Goal: Task Accomplishment & Management: Complete application form

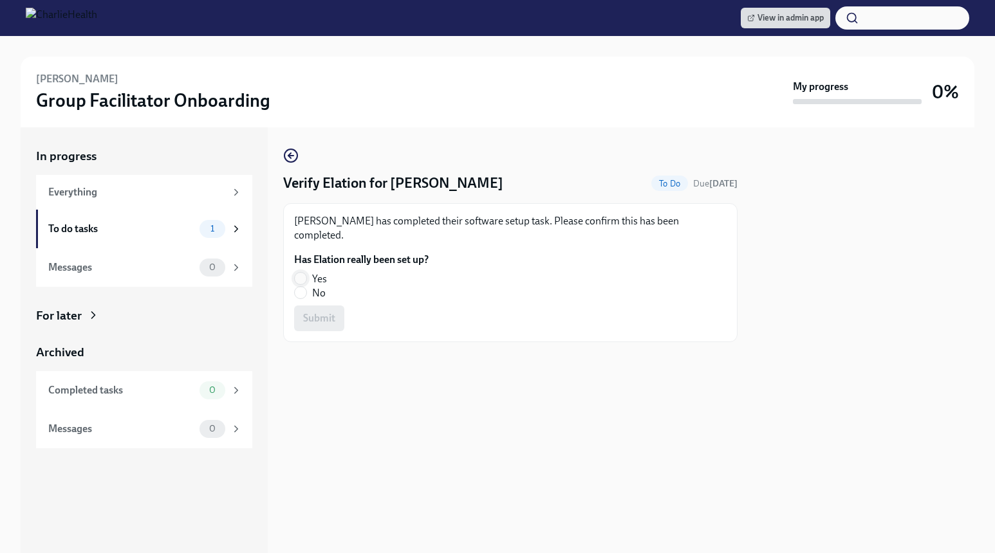
click at [299, 273] on input "Yes" at bounding box center [301, 279] width 12 height 12
radio input "true"
click at [326, 311] on button "Submit" at bounding box center [319, 319] width 50 height 26
click at [300, 257] on fieldset "Has Elation really been set up? Yes No" at bounding box center [361, 277] width 134 height 48
click at [301, 273] on input "Yes" at bounding box center [301, 279] width 12 height 12
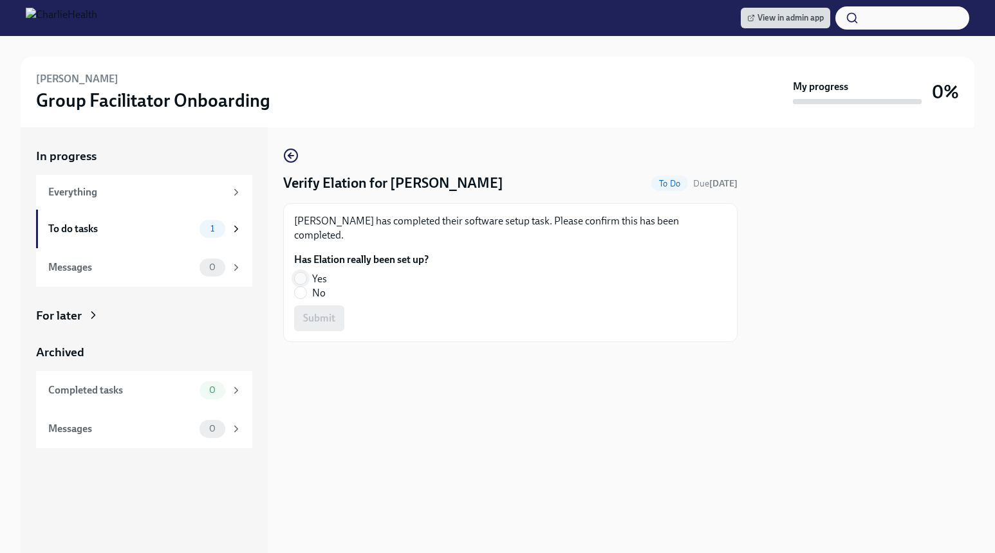
radio input "true"
click at [315, 312] on span "Submit" at bounding box center [319, 318] width 32 height 13
